Goal: Information Seeking & Learning: Check status

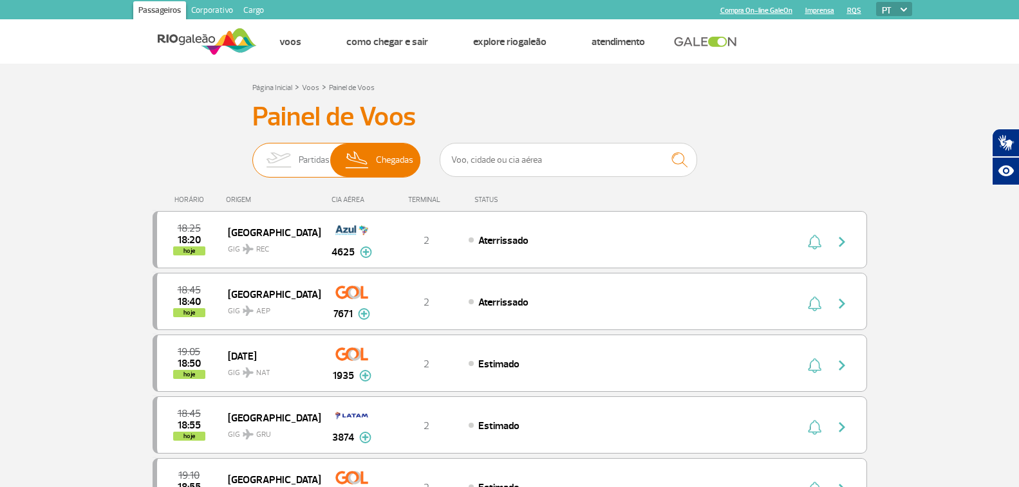
click at [299, 155] on span "Partidas" at bounding box center [314, 160] width 31 height 33
click at [252, 154] on input "Partidas Chegadas" at bounding box center [252, 154] width 0 height 0
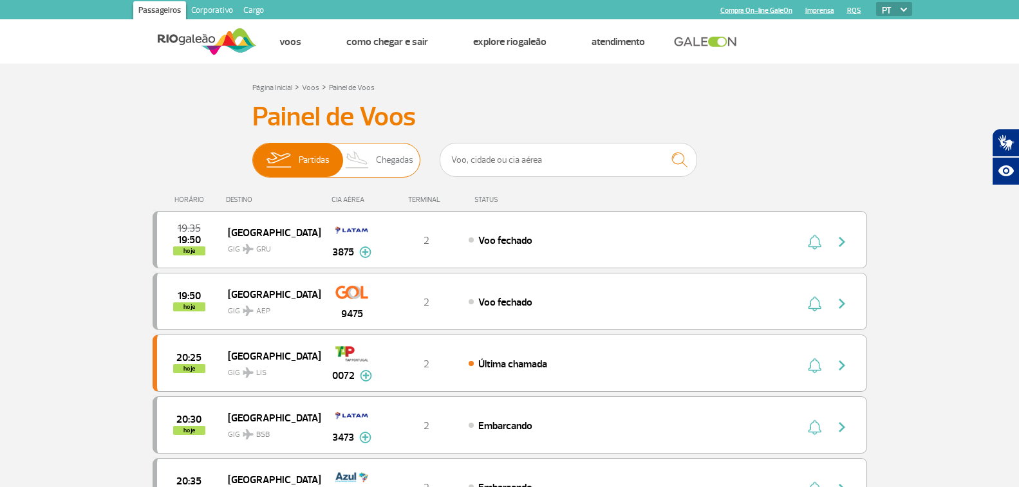
click at [369, 158] on img at bounding box center [358, 160] width 38 height 33
click at [252, 154] on input "Partidas Chegadas" at bounding box center [252, 154] width 0 height 0
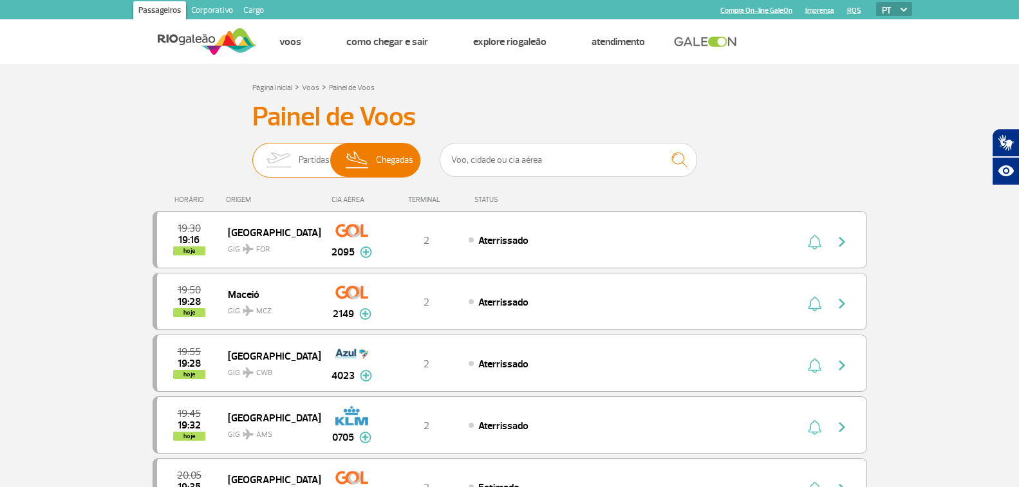
click at [321, 167] on span "Partidas" at bounding box center [314, 160] width 31 height 33
click at [252, 154] on input "Partidas Chegadas" at bounding box center [252, 154] width 0 height 0
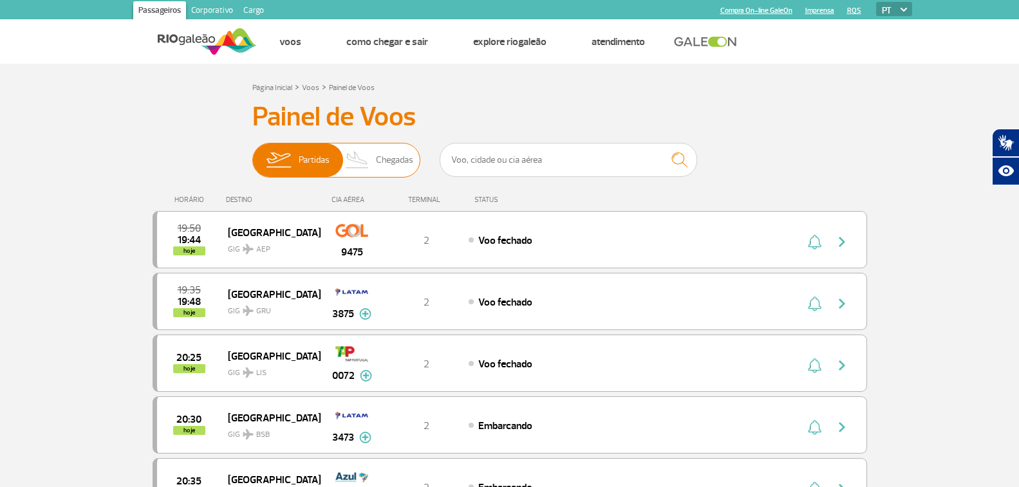
click at [351, 156] on img at bounding box center [358, 160] width 38 height 33
click at [252, 154] on input "Partidas Chegadas" at bounding box center [252, 154] width 0 height 0
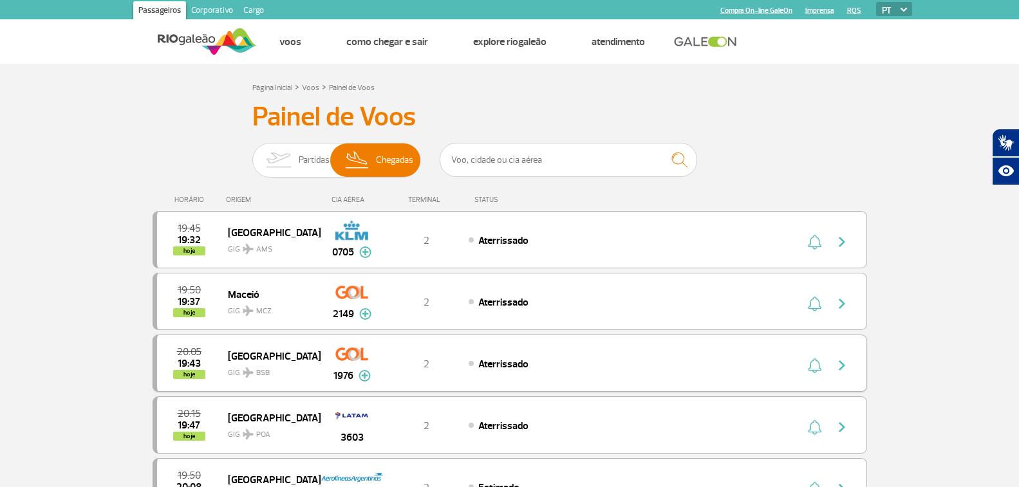
scroll to position [64, 0]
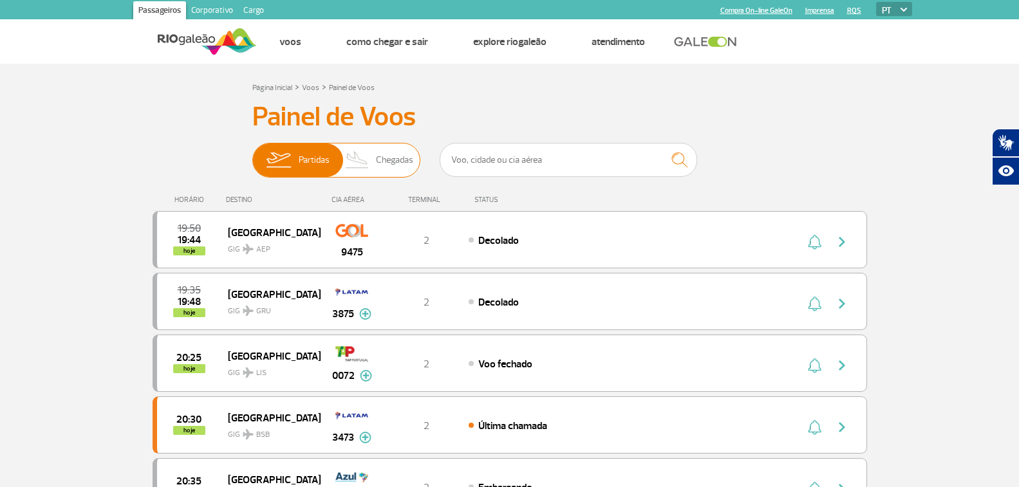
click at [378, 158] on span "Chegadas" at bounding box center [394, 160] width 37 height 33
click at [252, 154] on input "Partidas Chegadas" at bounding box center [252, 154] width 0 height 0
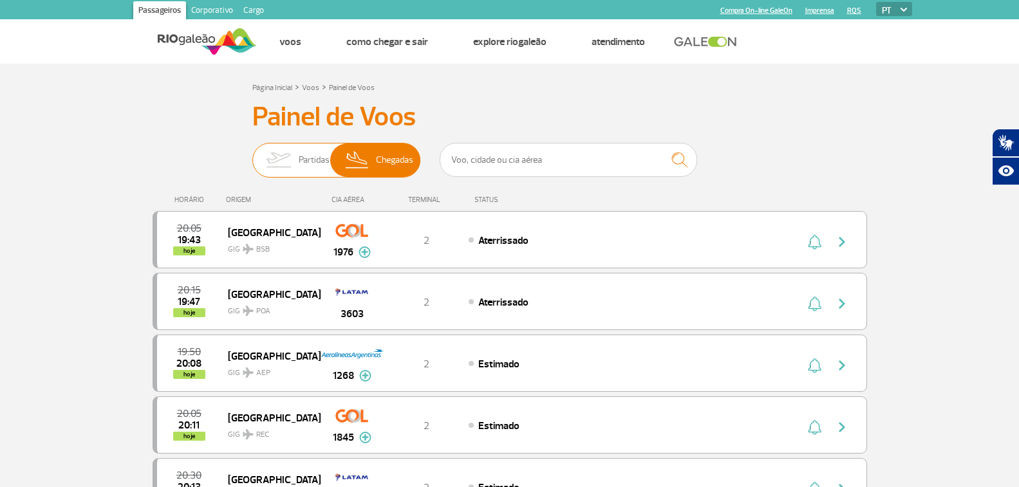
click at [304, 164] on span "Partidas" at bounding box center [314, 160] width 31 height 33
click at [252, 154] on input "Partidas Chegadas" at bounding box center [252, 154] width 0 height 0
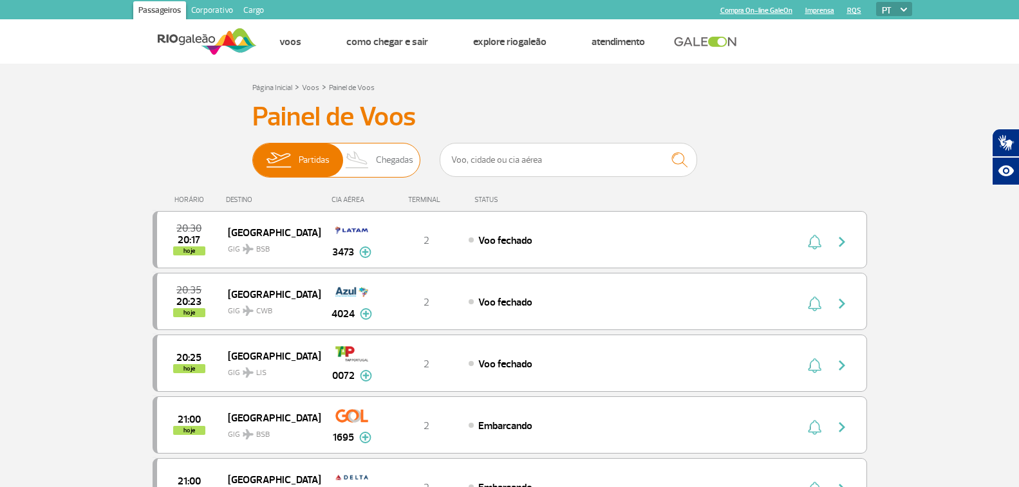
click at [359, 164] on img at bounding box center [358, 160] width 38 height 33
click at [252, 154] on input "Partidas Chegadas" at bounding box center [252, 154] width 0 height 0
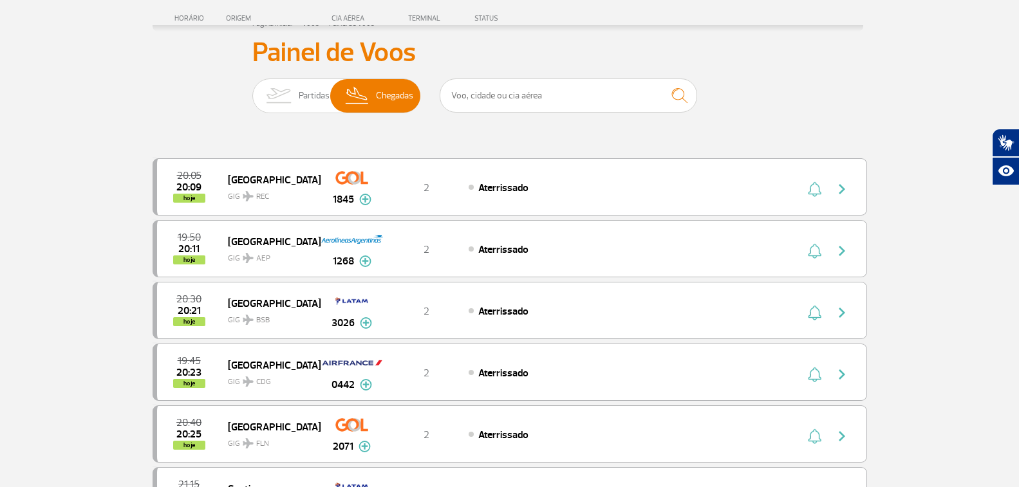
scroll to position [193, 0]
